Goal: Task Accomplishment & Management: Manage account settings

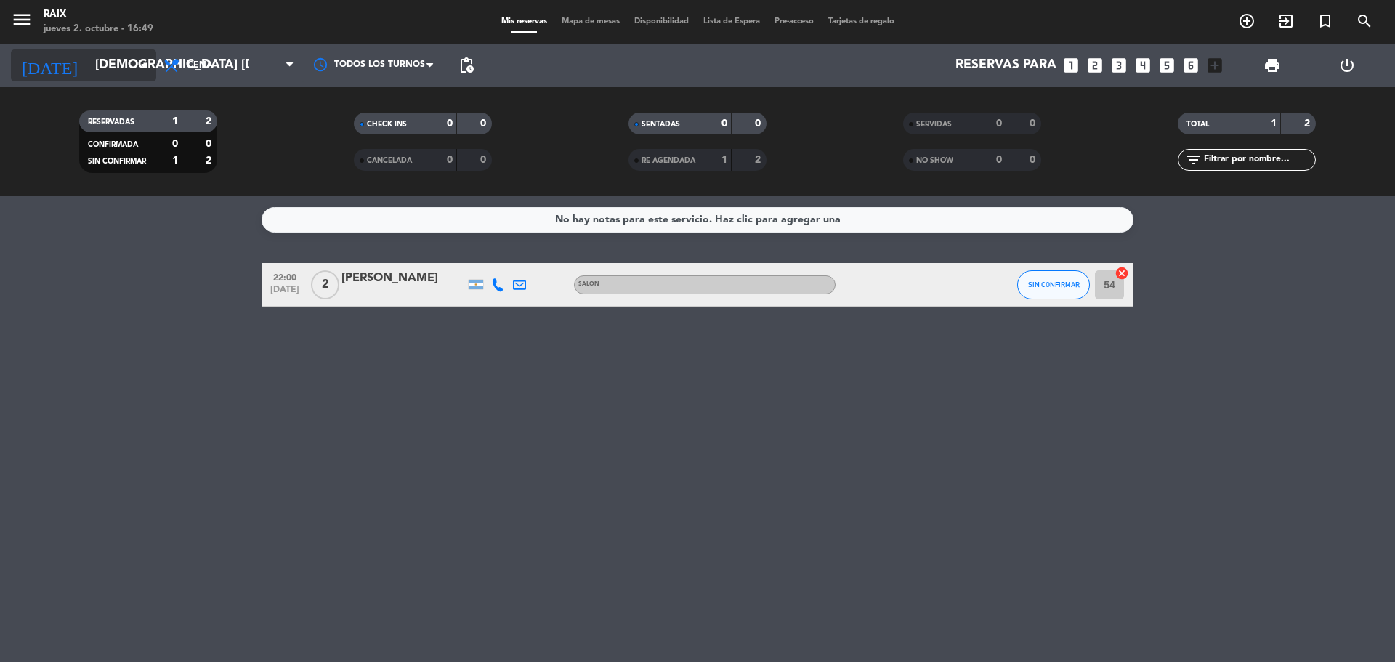
click at [122, 53] on input "[DEMOGRAPHIC_DATA] [DATE]" at bounding box center [172, 65] width 169 height 29
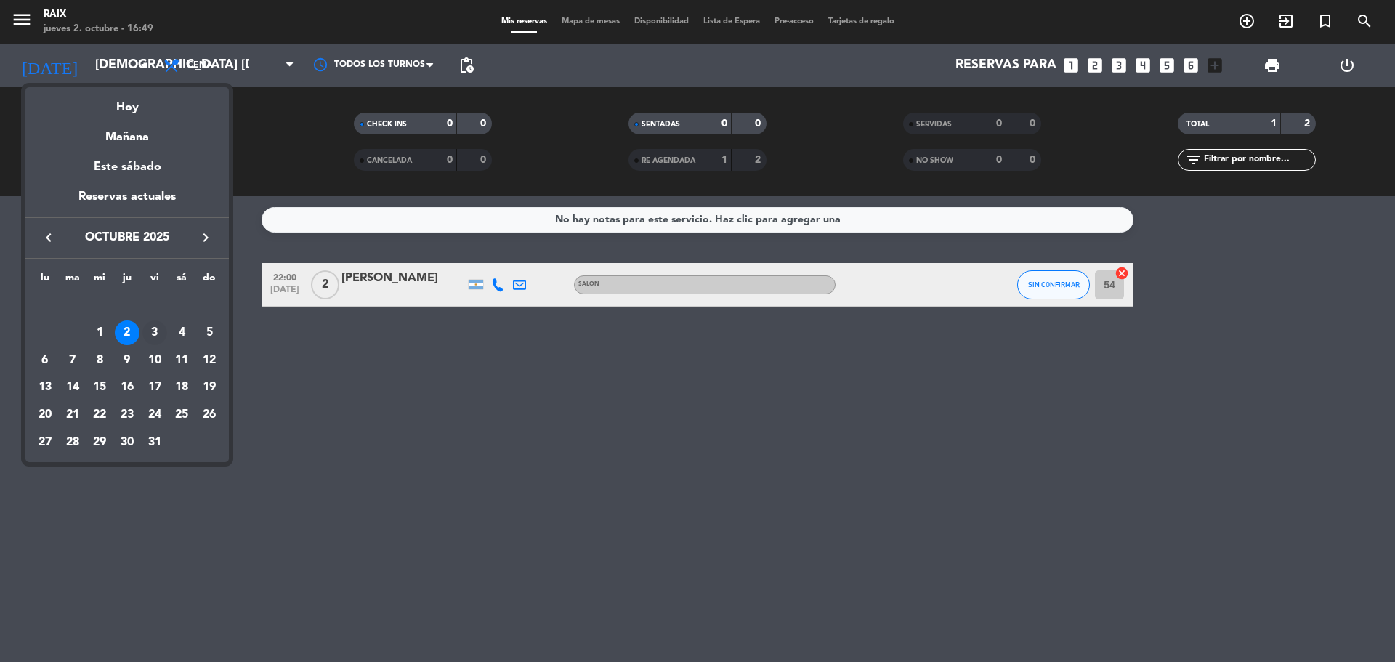
click at [161, 328] on div "3" at bounding box center [154, 332] width 25 height 25
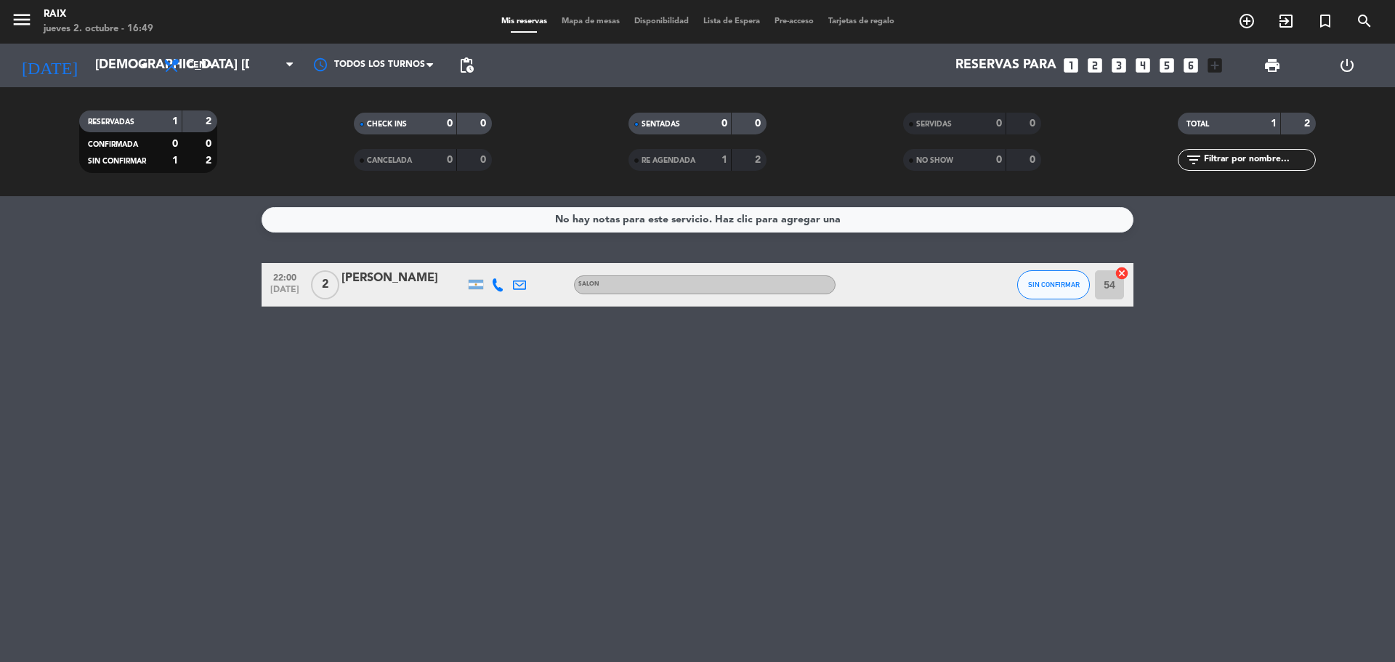
type input "vie. [DATE]"
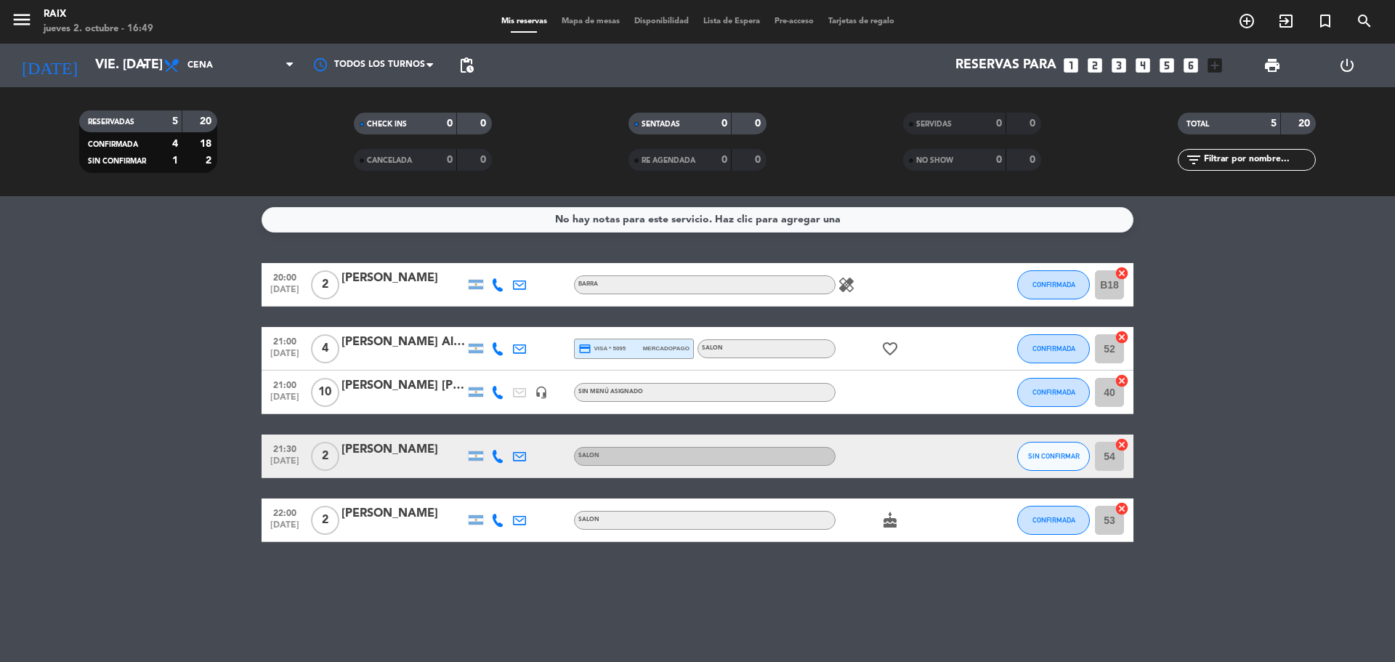
click at [604, 19] on span "Mapa de mesas" at bounding box center [590, 21] width 73 height 8
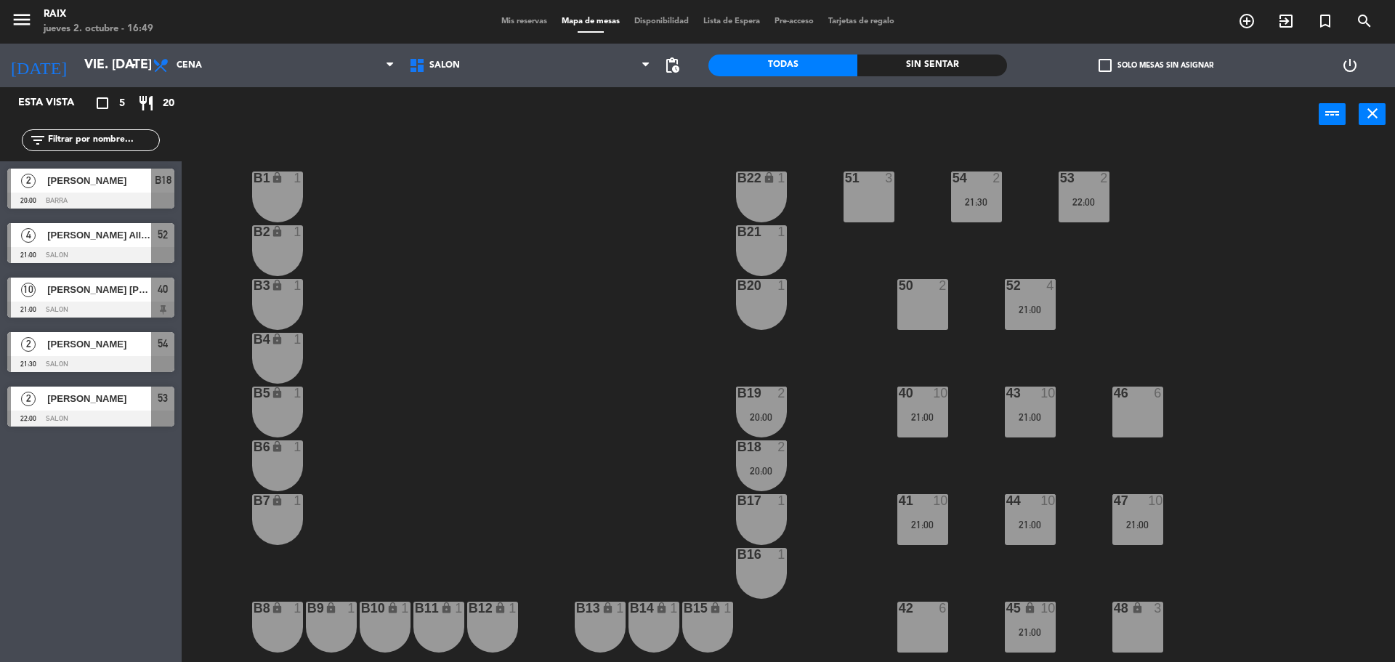
click at [528, 28] on div "Mis reservas Mapa de mesas Disponibilidad Lista de Espera Pre-acceso Tarjetas d…" at bounding box center [698, 21] width 408 height 13
click at [526, 25] on span "Mis reservas" at bounding box center [524, 21] width 60 height 8
